Goal: Task Accomplishment & Management: Use online tool/utility

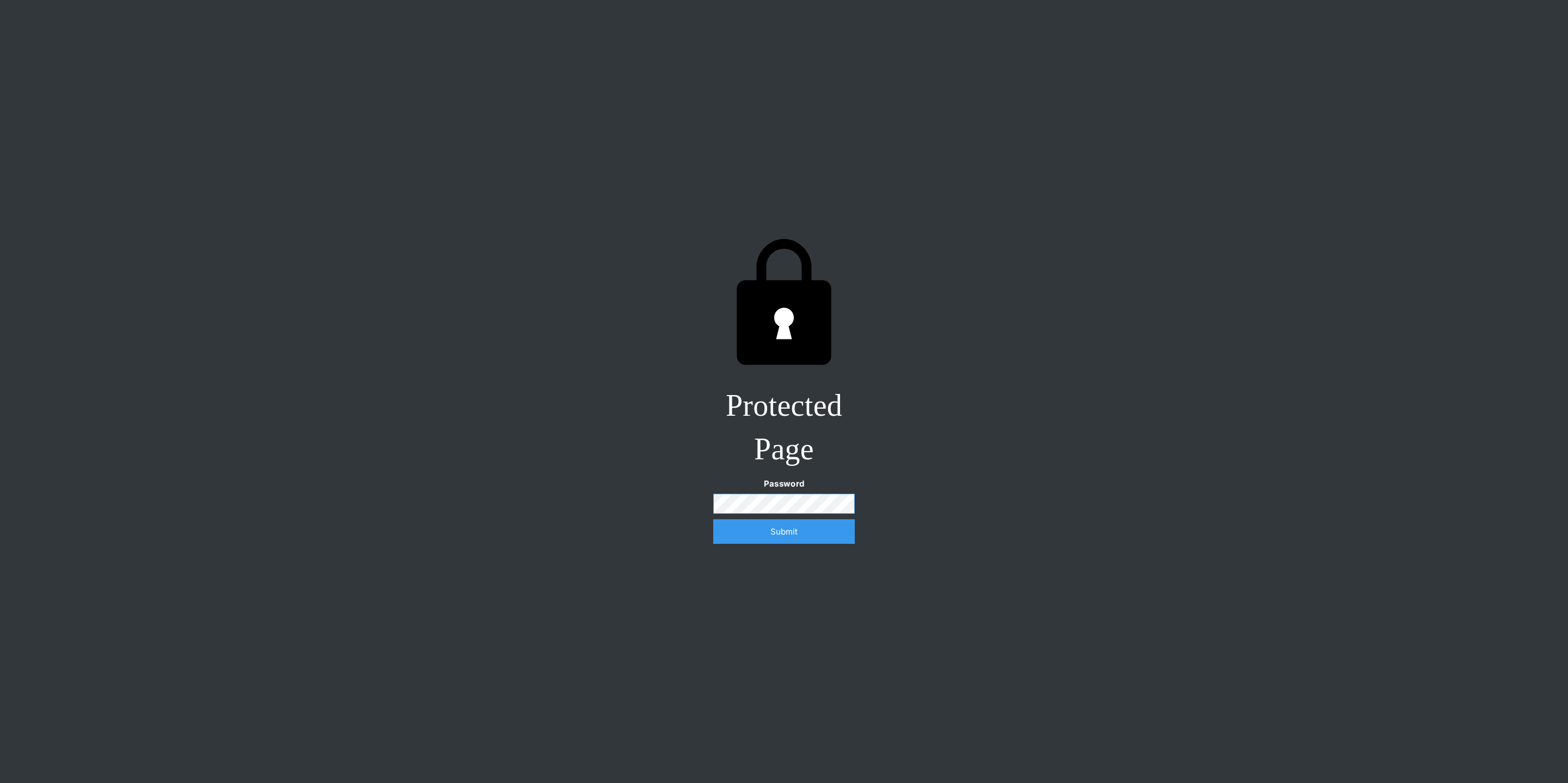
click at [784, 521] on com-1password-button at bounding box center [784, 783] width 0 height 0
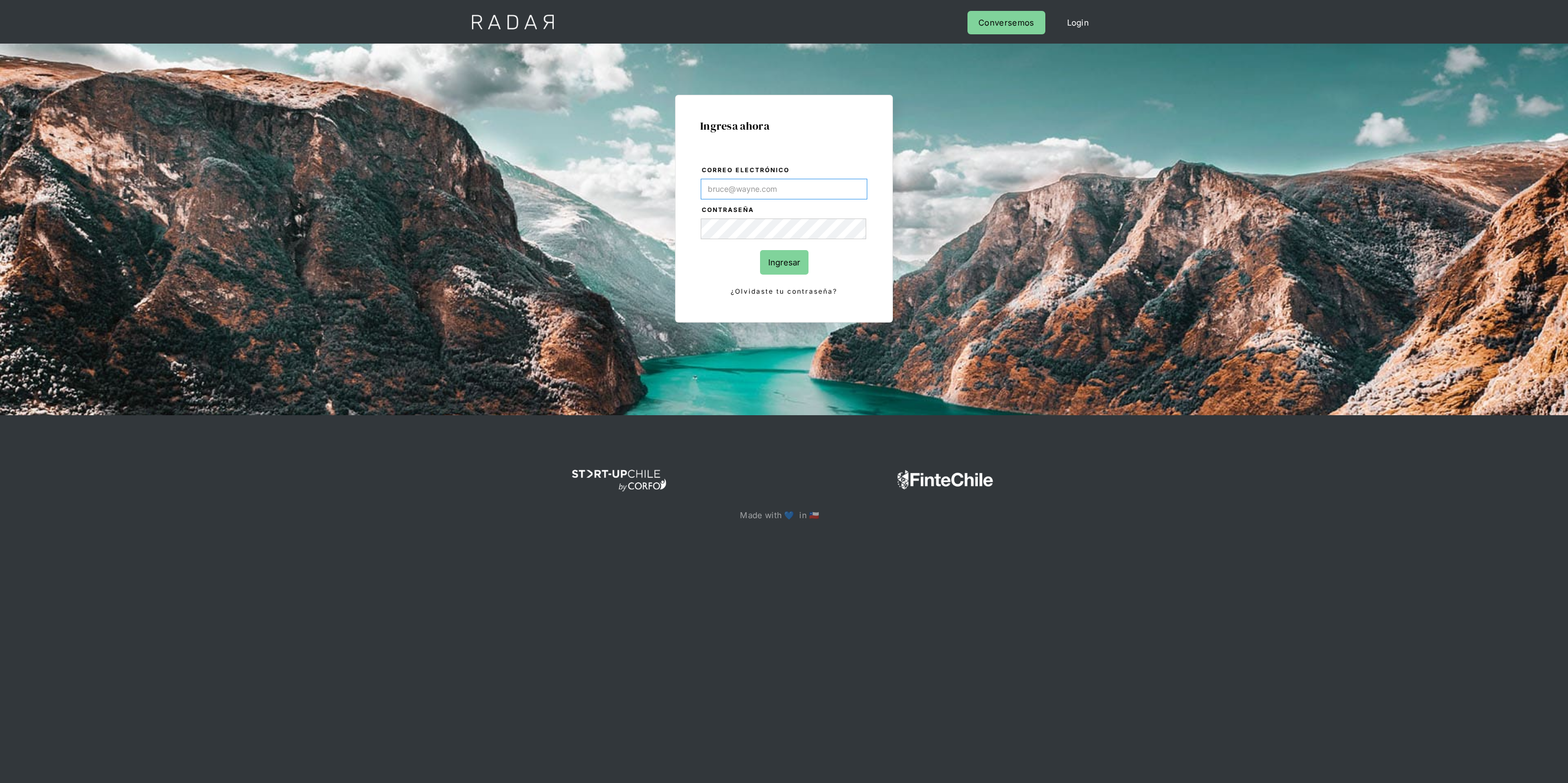
type input "[PERSON_NAME][EMAIL_ADDRESS][DOMAIN_NAME]"
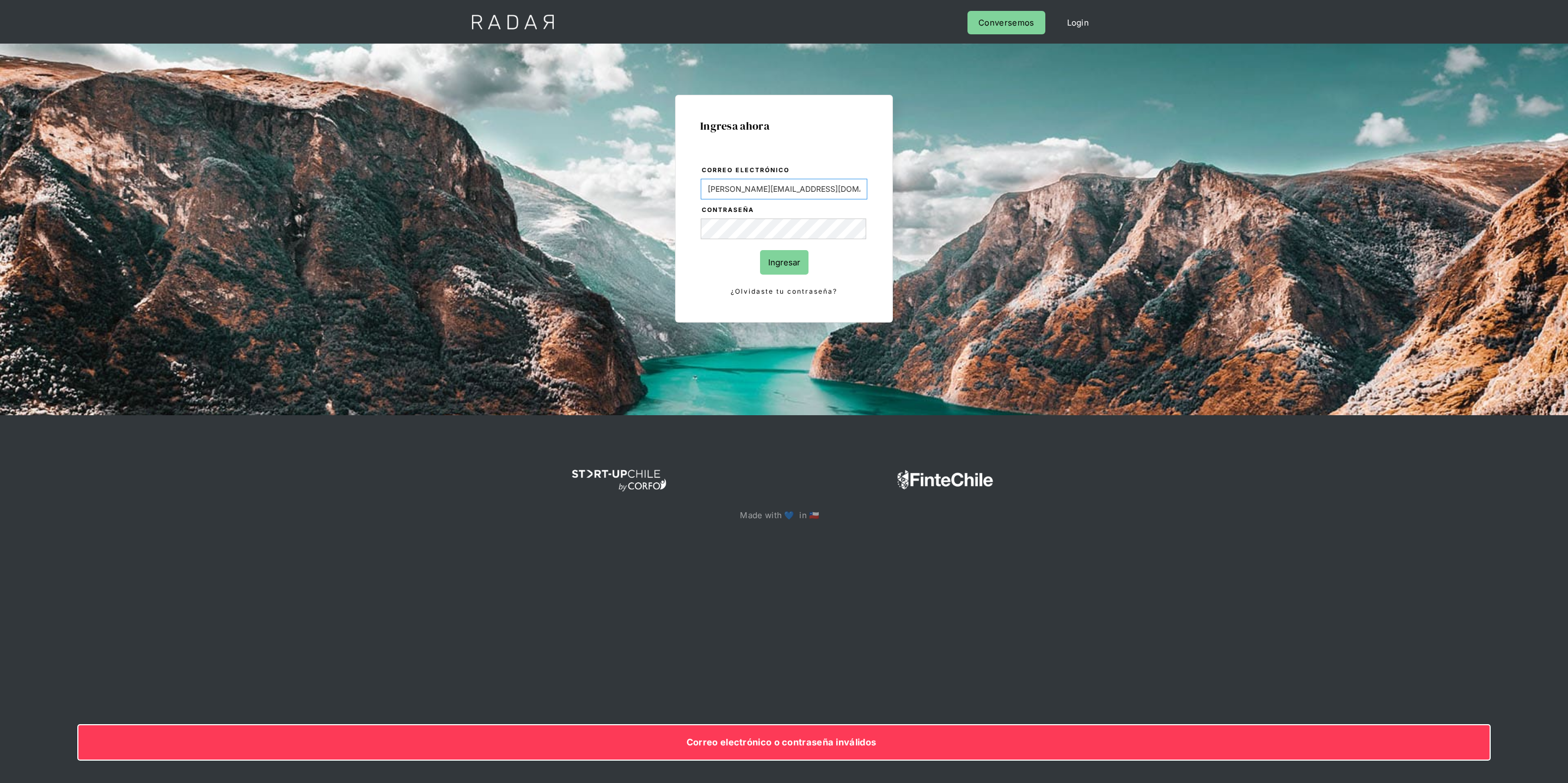
drag, startPoint x: 786, startPoint y: 187, endPoint x: 622, endPoint y: 189, distance: 164.0
click at [622, 191] on div "Ingresa ahora Correo electrónico [PERSON_NAME][EMAIL_ADDRESS][DOMAIN_NAME] Cont…" at bounding box center [784, 246] width 511 height 339
type input "[PERSON_NAME][EMAIL_ADDRESS][DOMAIN_NAME]"
click at [1027, 237] on div "Ingresa ahora Correo electrónico [PERSON_NAME][EMAIL_ADDRESS][DOMAIN_NAME] Cont…" at bounding box center [784, 246] width 511 height 339
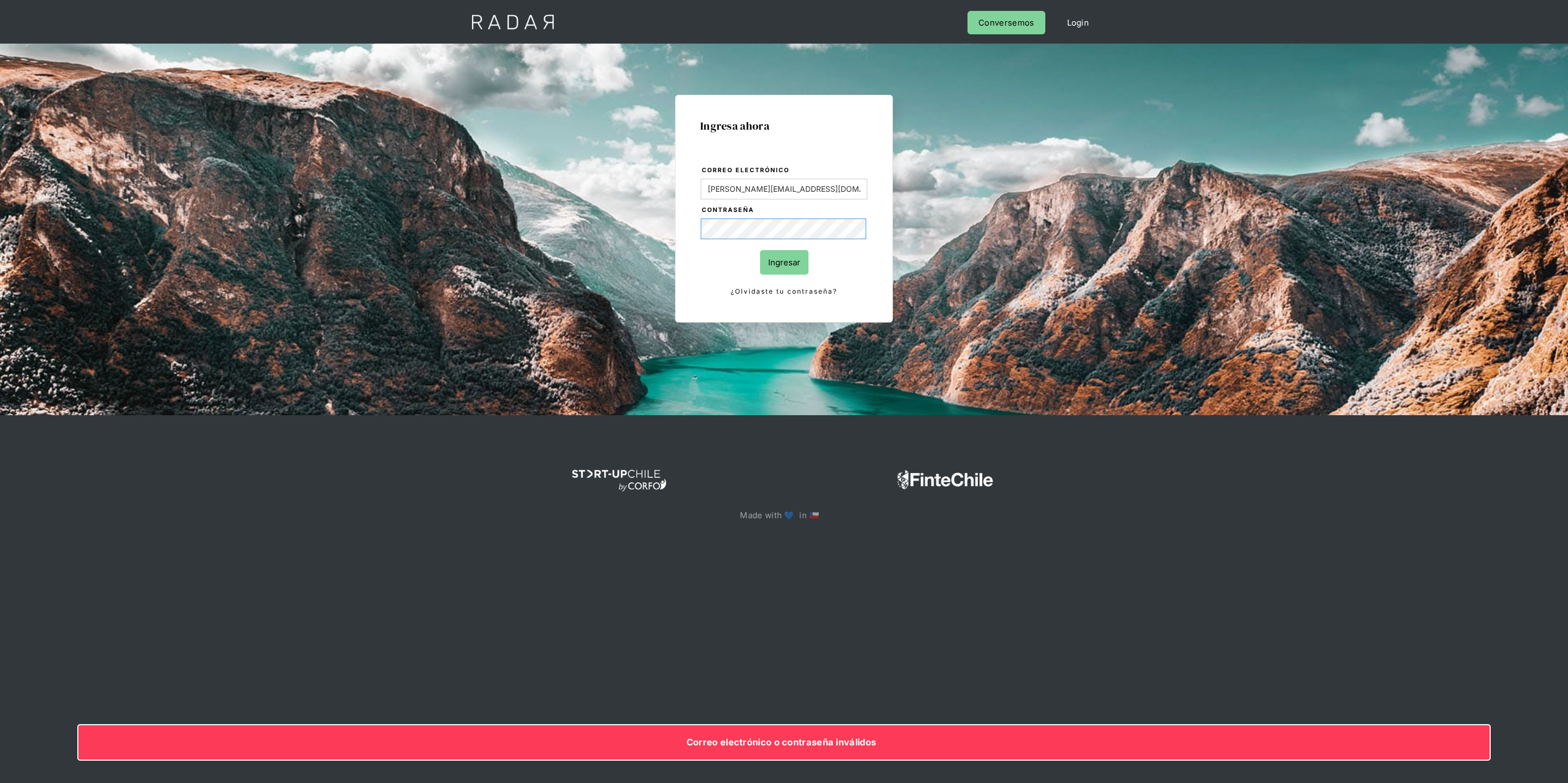
scroll to position [0, 0]
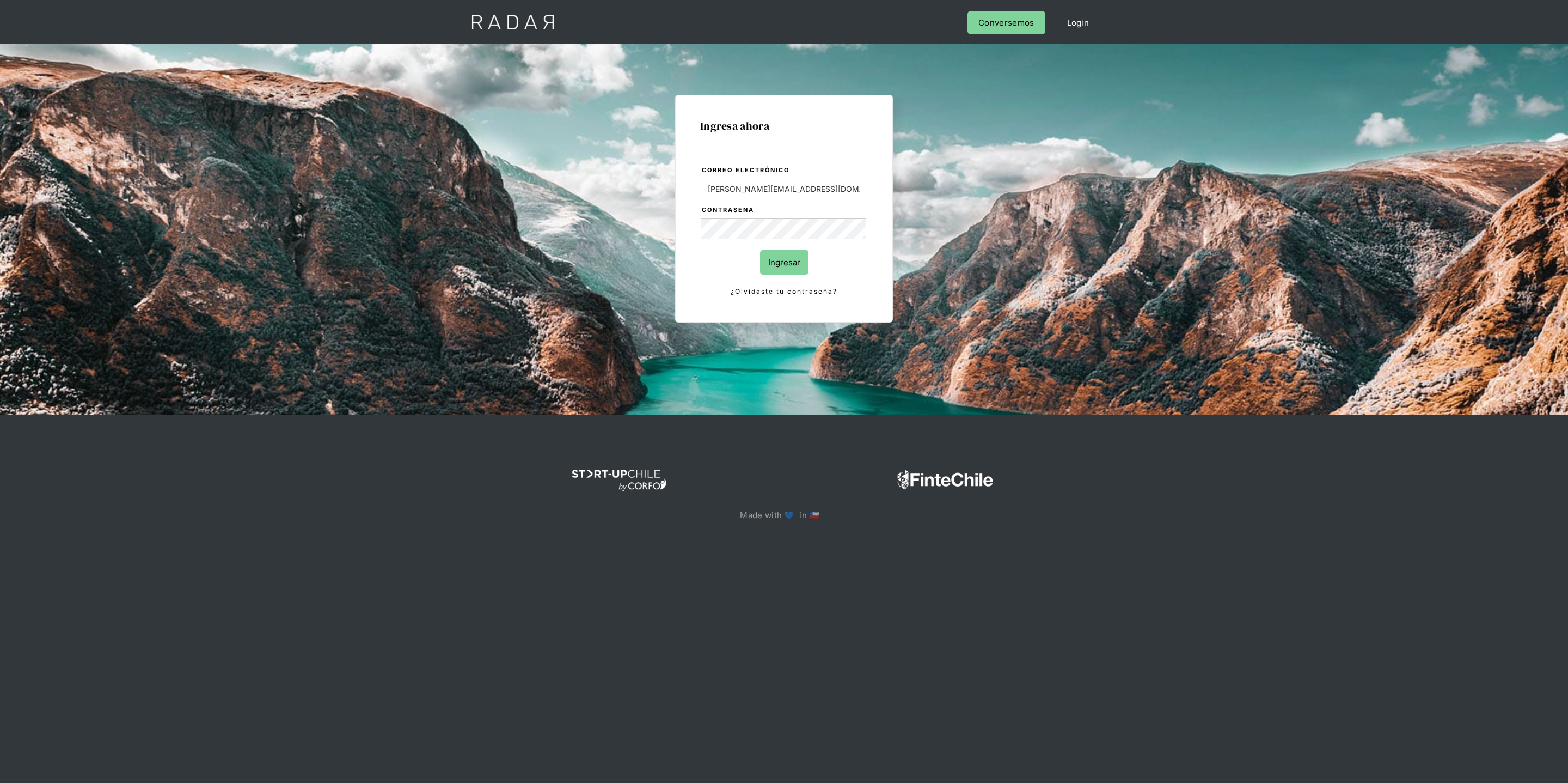
click at [813, 191] on input "[PERSON_NAME][EMAIL_ADDRESS][DOMAIN_NAME]" at bounding box center [784, 188] width 166 height 21
click at [784, 561] on com-1password-button at bounding box center [784, 561] width 0 height 0
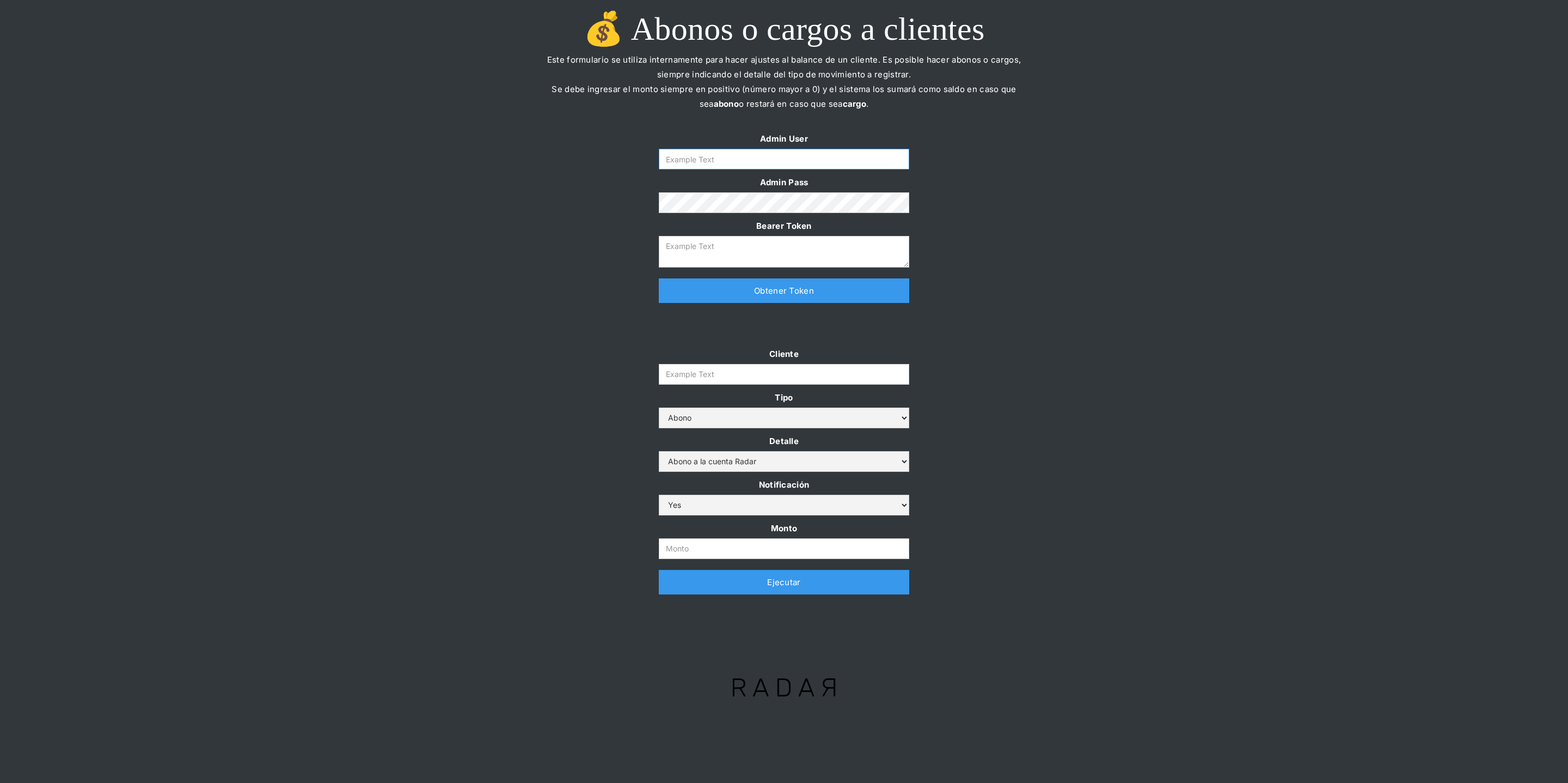
click at [832, 164] on input "Form" at bounding box center [784, 159] width 251 height 21
type input "[PERSON_NAME][EMAIL_ADDRESS][DOMAIN_NAME]"
click at [740, 296] on link "Obtener Token" at bounding box center [784, 290] width 251 height 24
type textarea "eyJhbGciOiJSUzI1NiIsInR5cCI6IkpXVCJ9.eyJkYXRhIjp7ImlkIjoiZGFuaWVsYUBzb21vc3JhZG…"
click at [723, 367] on input "Cliente" at bounding box center [784, 373] width 251 height 21
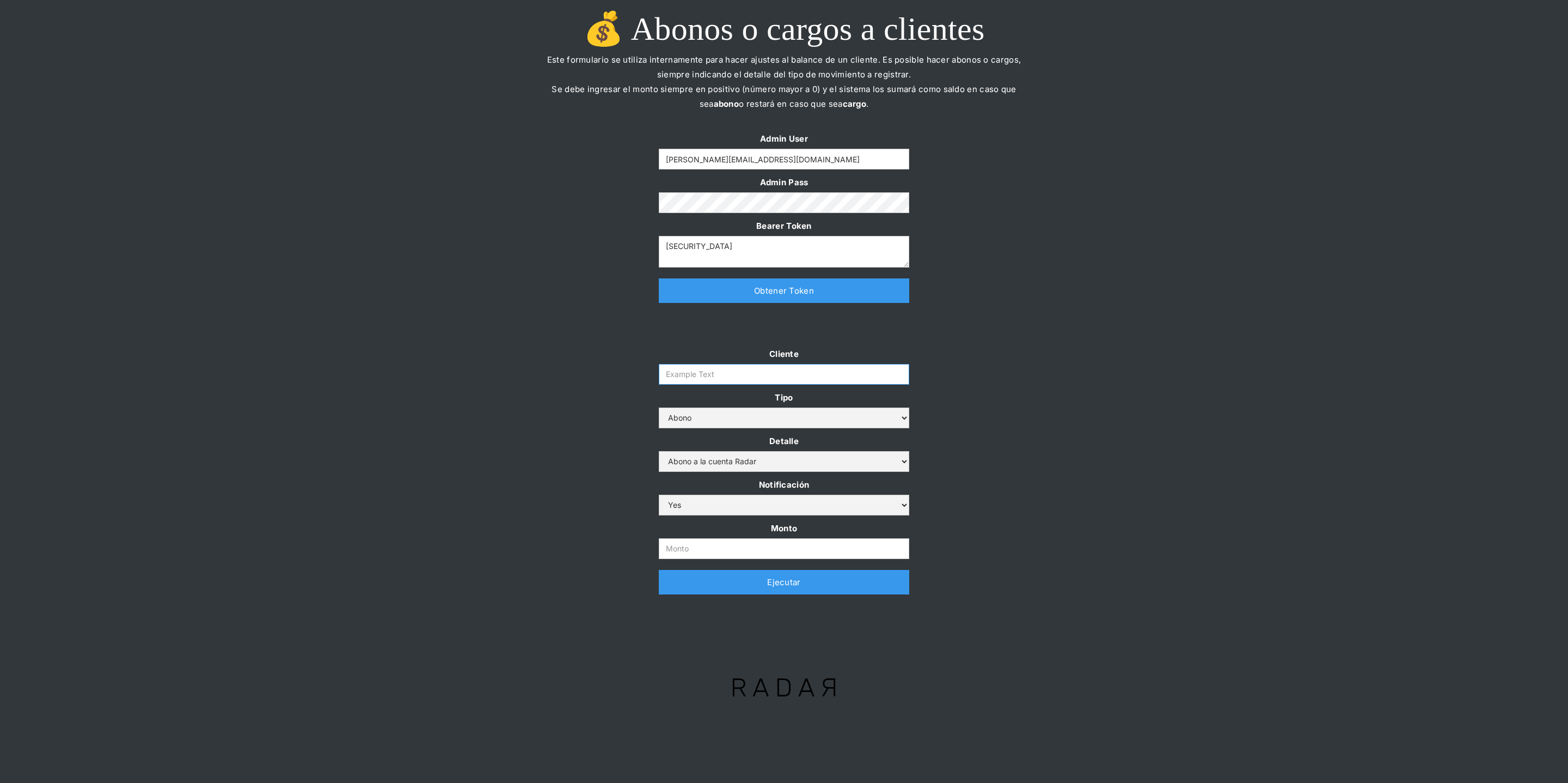
paste input "urigol-rt"
type input "urigol-rt"
click at [491, 363] on div "Cliente urigol-rt Tipo Abono Cargo Detalle Abono a la cuenta Radar Devolución p…" at bounding box center [784, 476] width 1568 height 259
click at [706, 548] on input "Monto" at bounding box center [784, 548] width 251 height 21
paste input "100,000,000"
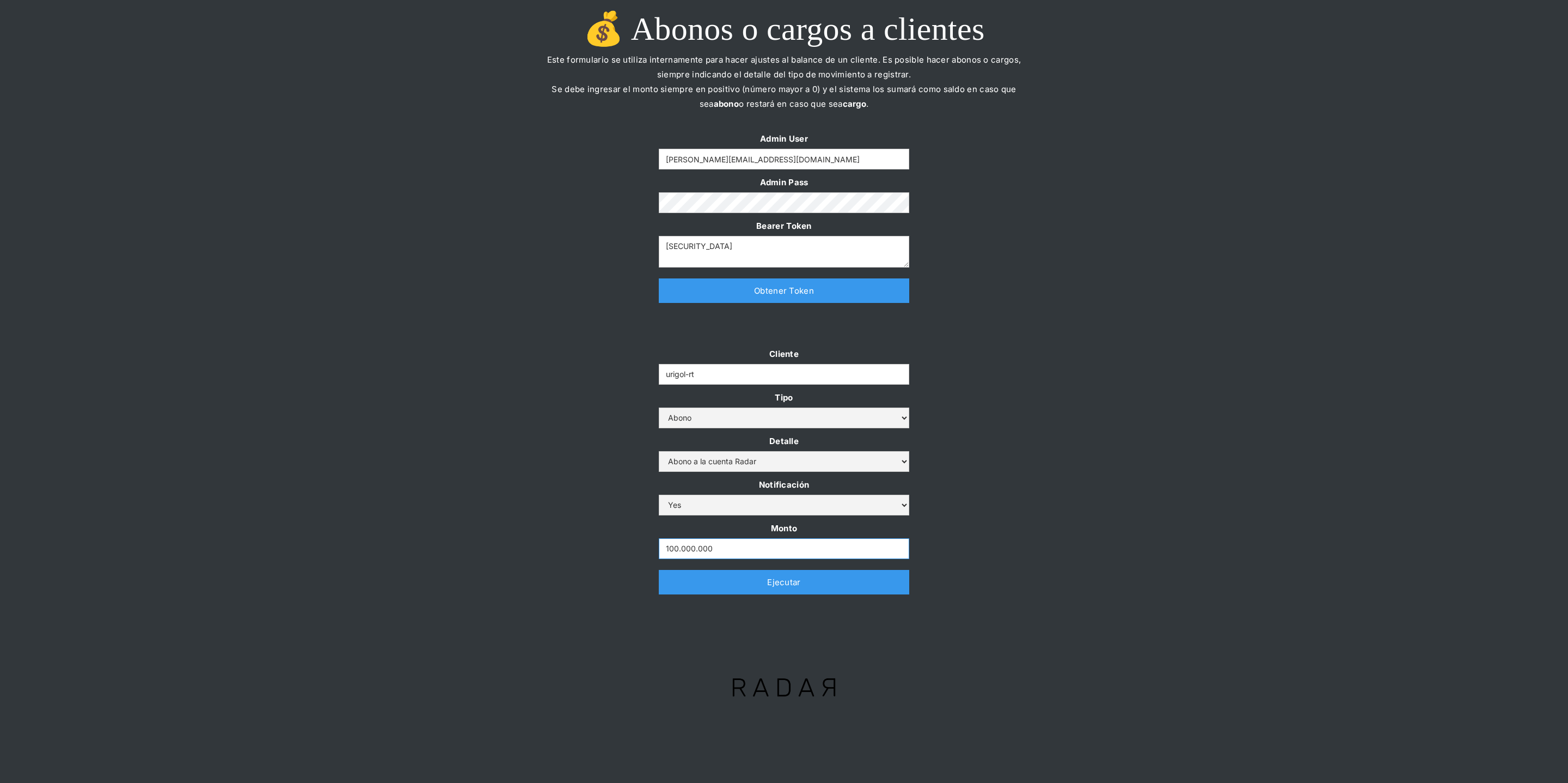
type input "100.000.000"
click at [559, 450] on div "Cliente urigol-rt Tipo Abono Cargo Detalle Abono a la cuenta Radar Devolución p…" at bounding box center [784, 476] width 1568 height 259
click at [699, 586] on link "Ejecutar" at bounding box center [784, 581] width 251 height 24
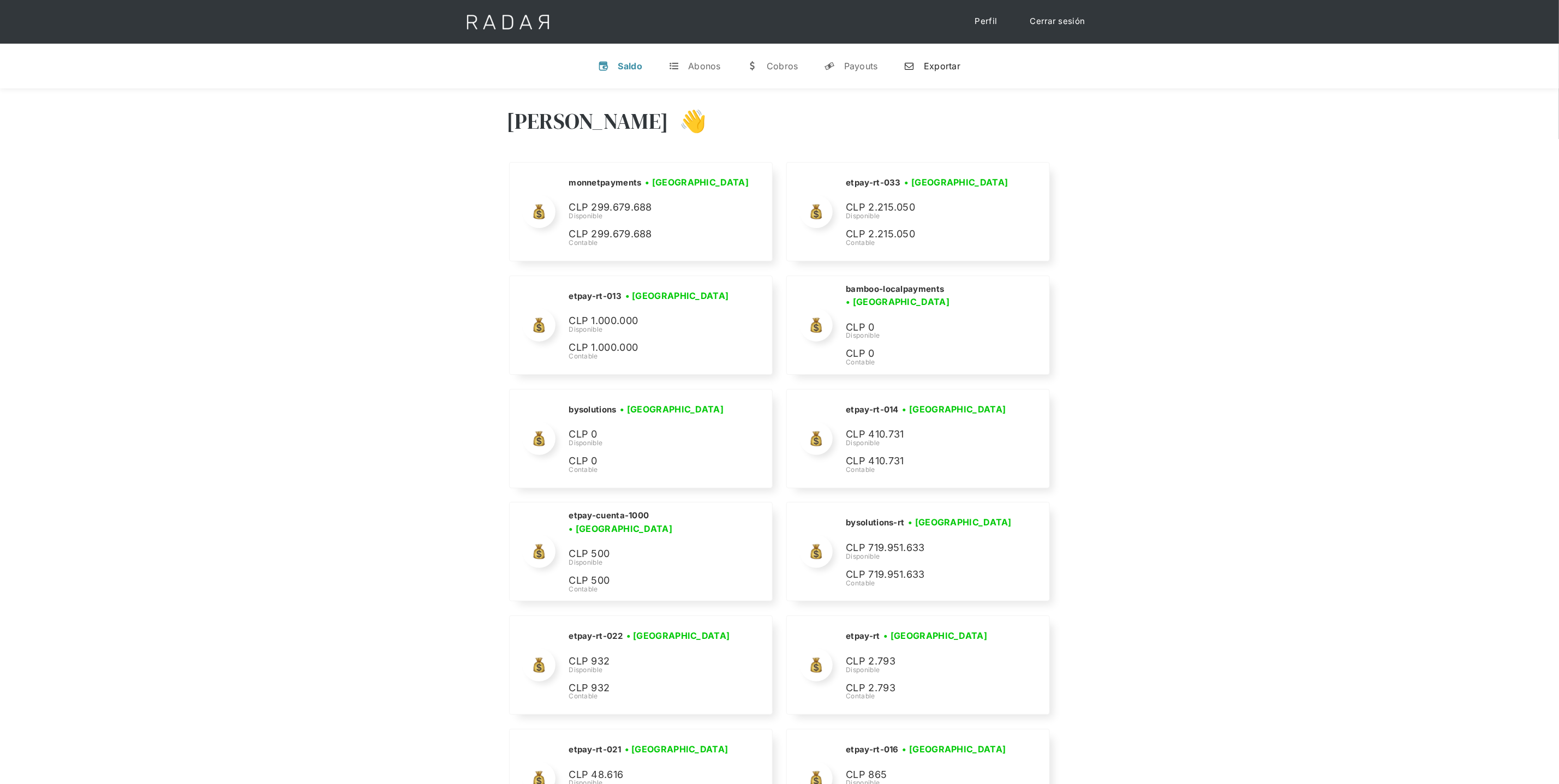
scroll to position [1271, 0]
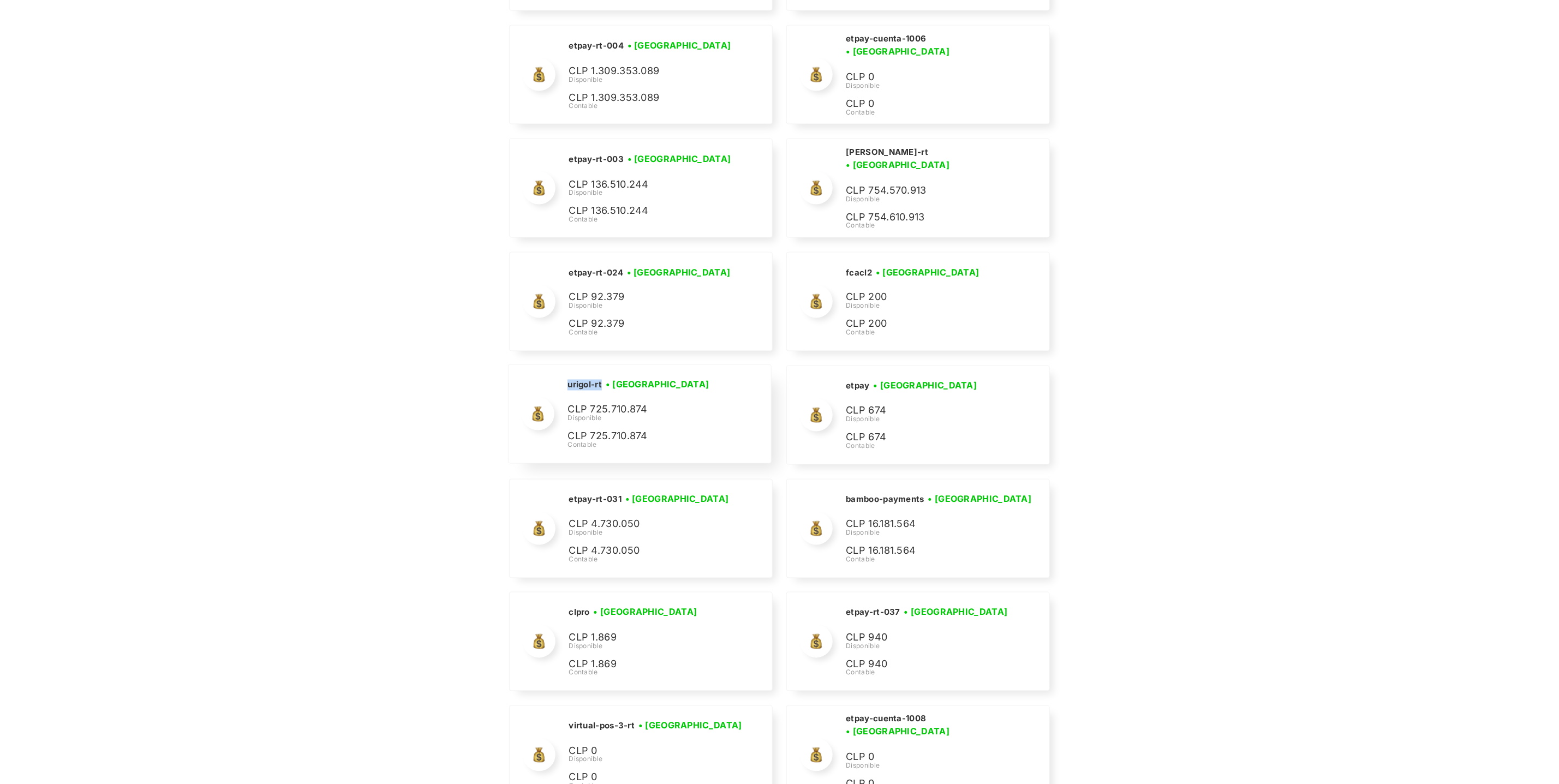
drag, startPoint x: 602, startPoint y: 392, endPoint x: 568, endPoint y: 390, distance: 34.1
click at [0, 0] on h2 "urigol-rt" at bounding box center [0, 0] width 0 height 0
copy h2 "urigol-rt"
